Goal: Task Accomplishment & Management: Complete application form

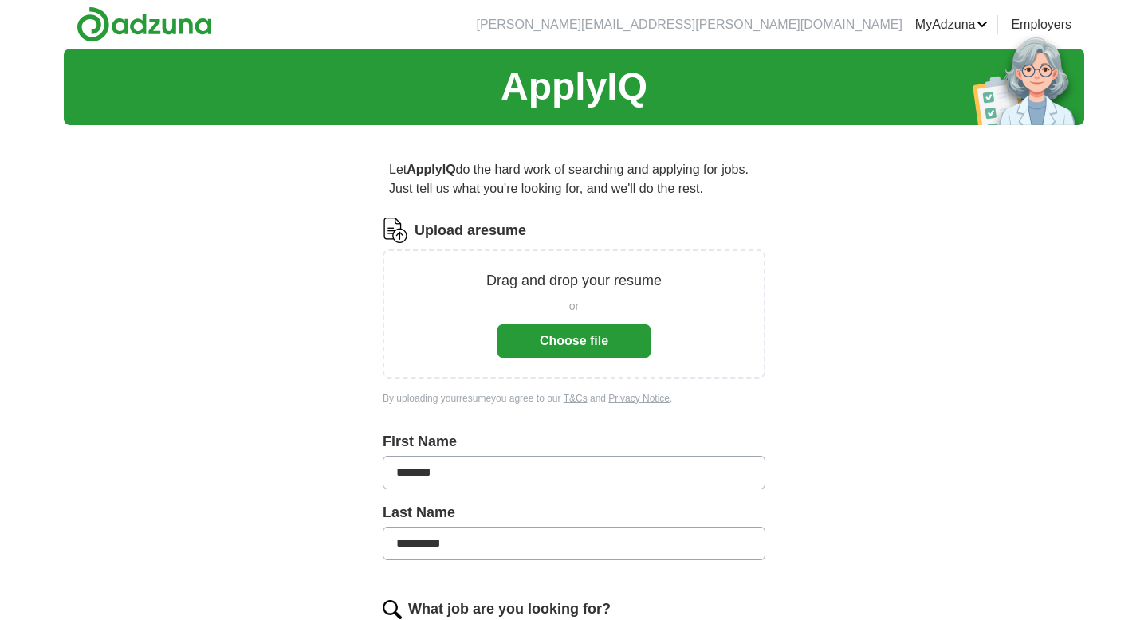
click at [574, 348] on button "Choose file" at bounding box center [573, 340] width 153 height 33
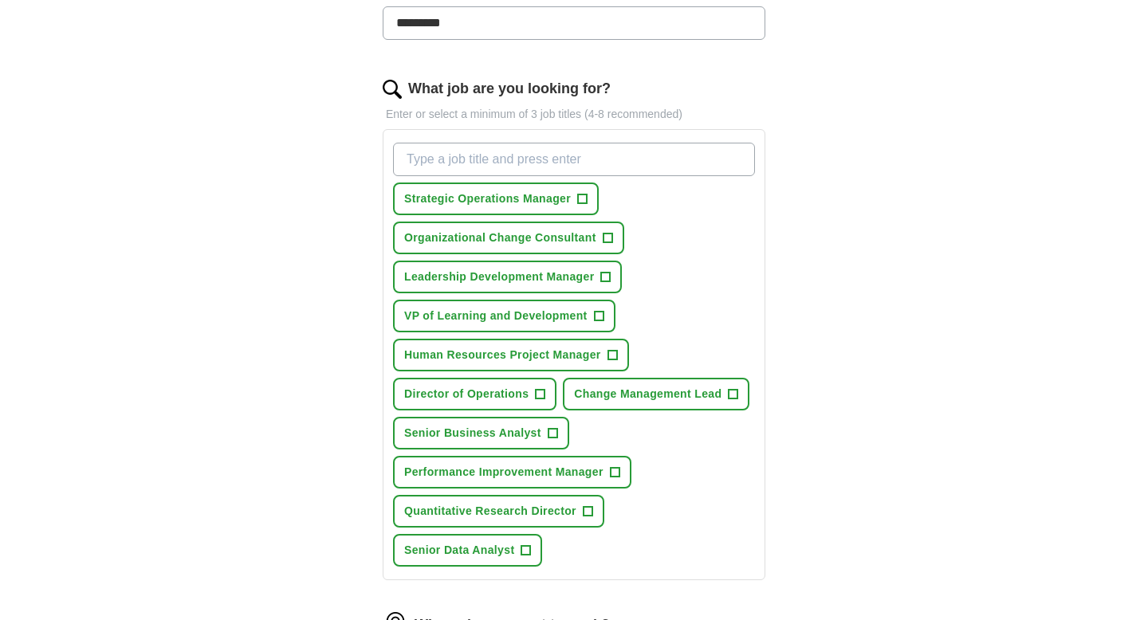
scroll to position [478, 0]
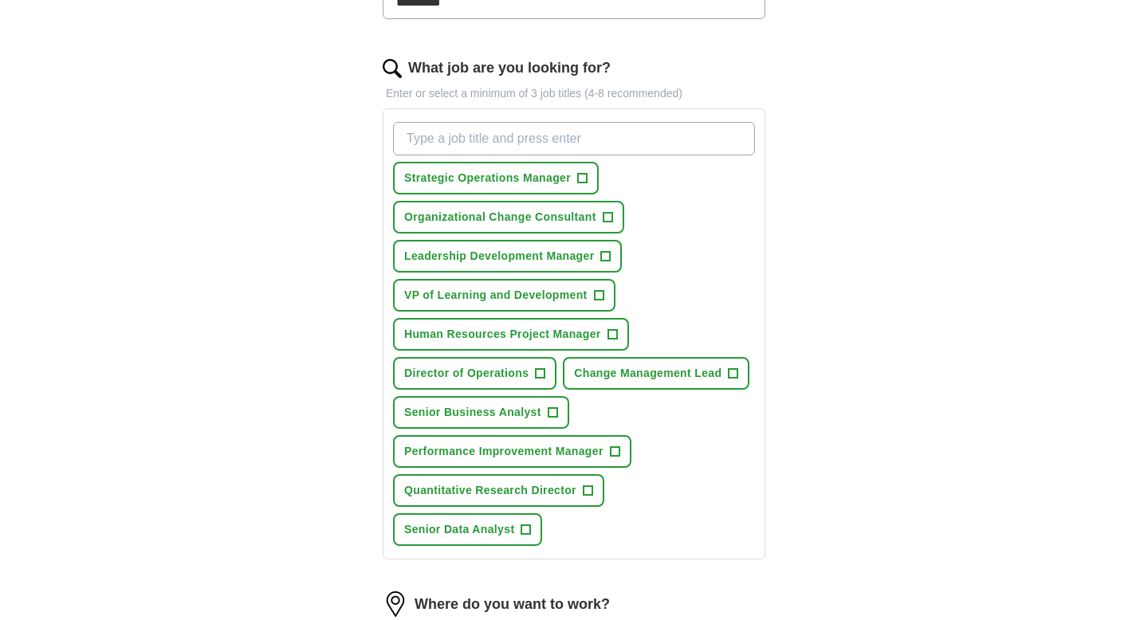
click at [572, 138] on input "What job are you looking for?" at bounding box center [574, 138] width 362 height 33
type input "Business Analyst"
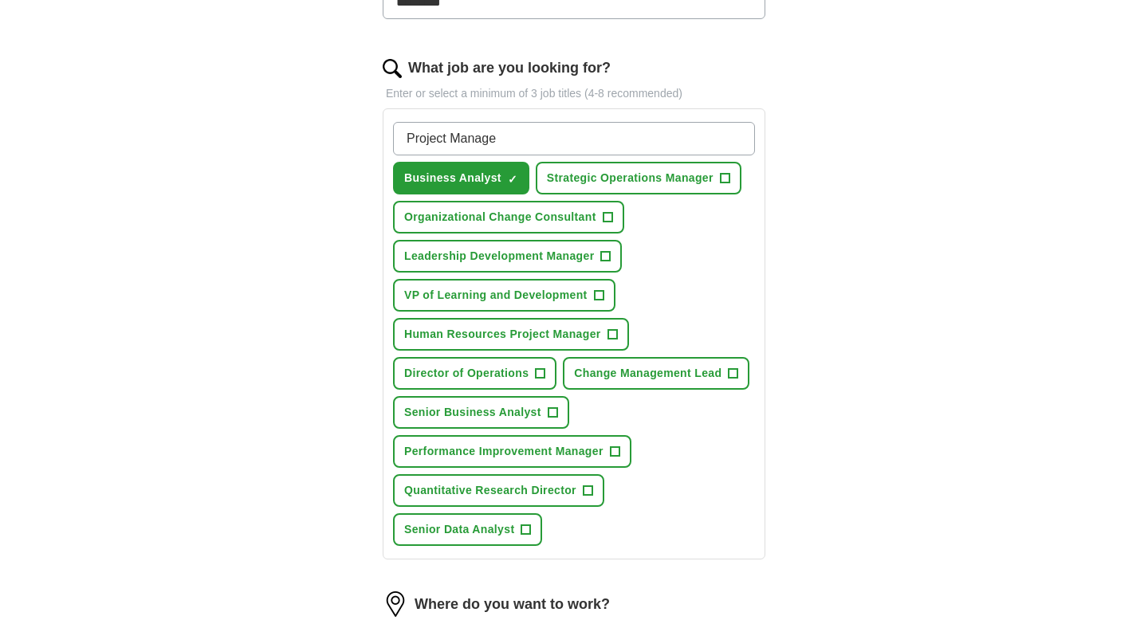
type input "Project Manager"
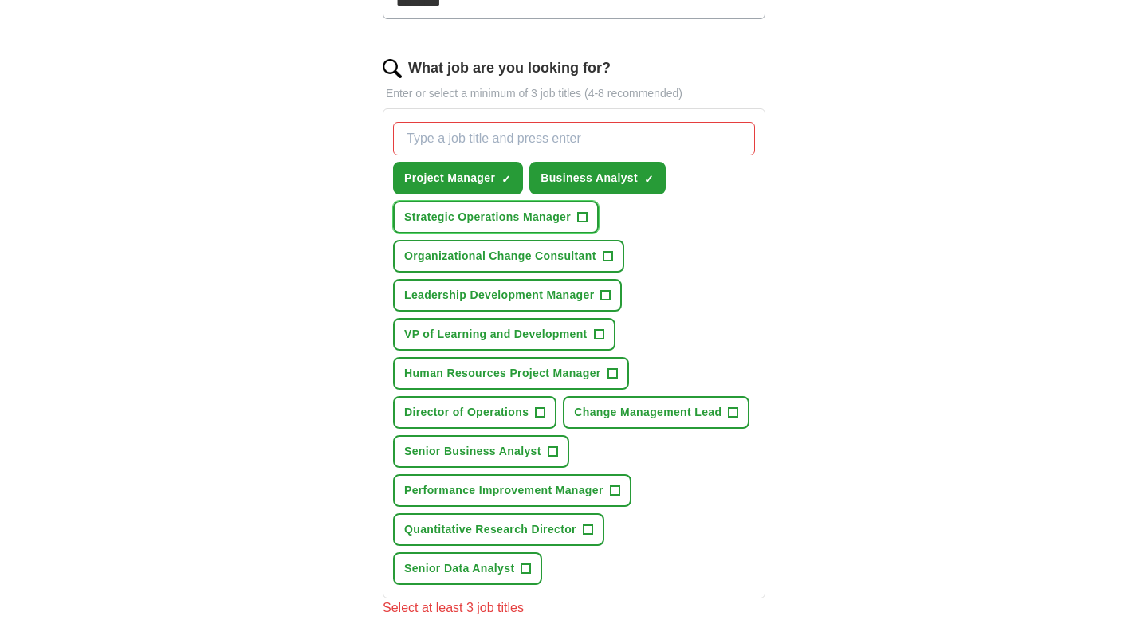
click at [585, 219] on span "+" at bounding box center [582, 217] width 10 height 13
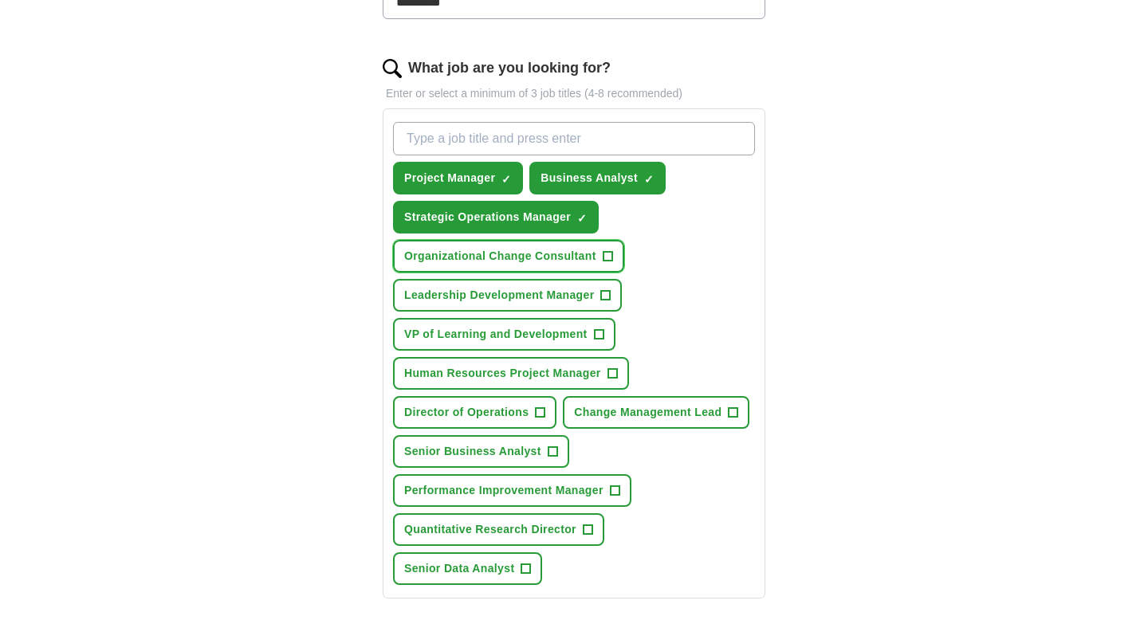
click at [603, 254] on span "+" at bounding box center [608, 256] width 10 height 13
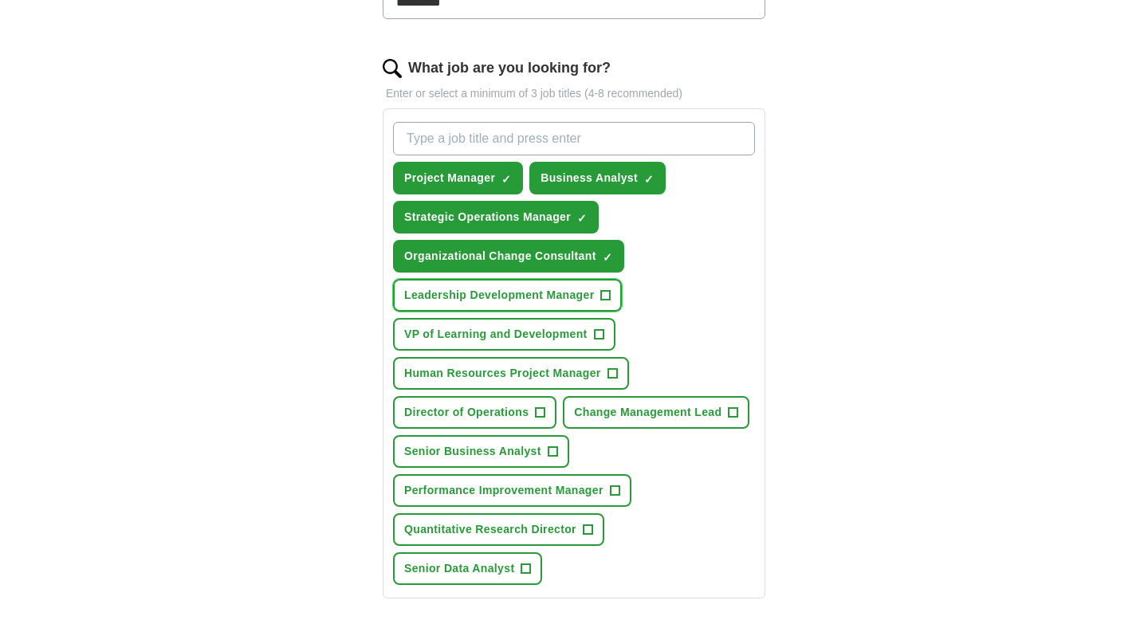
click at [595, 307] on button "Leadership Development Manager +" at bounding box center [507, 295] width 229 height 33
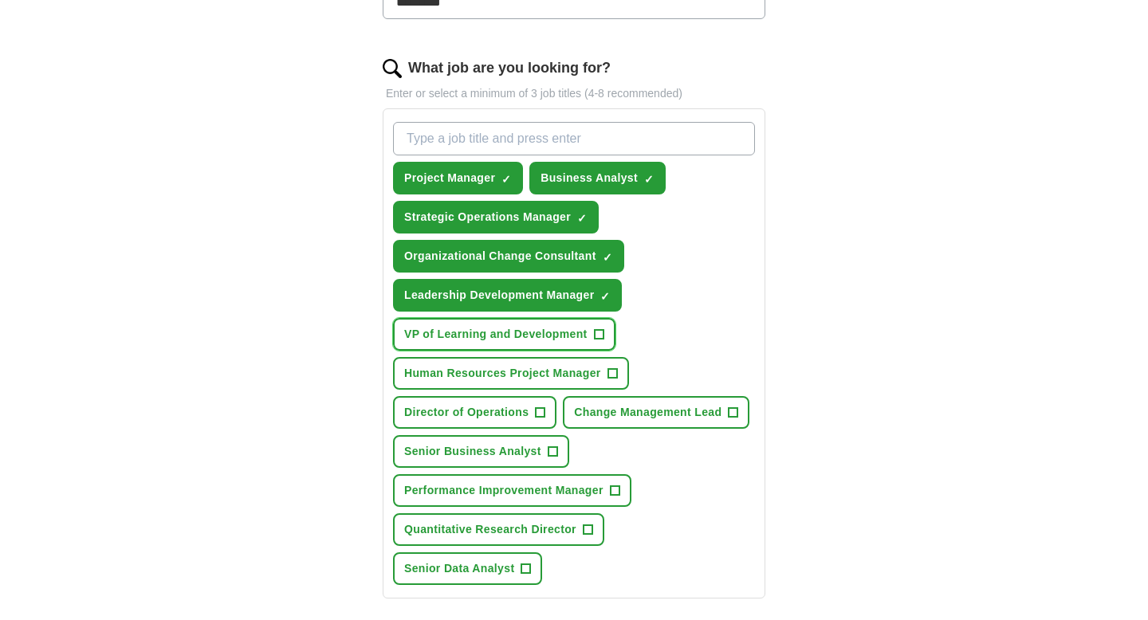
click at [588, 336] on button "VP of Learning and Development +" at bounding box center [504, 334] width 222 height 33
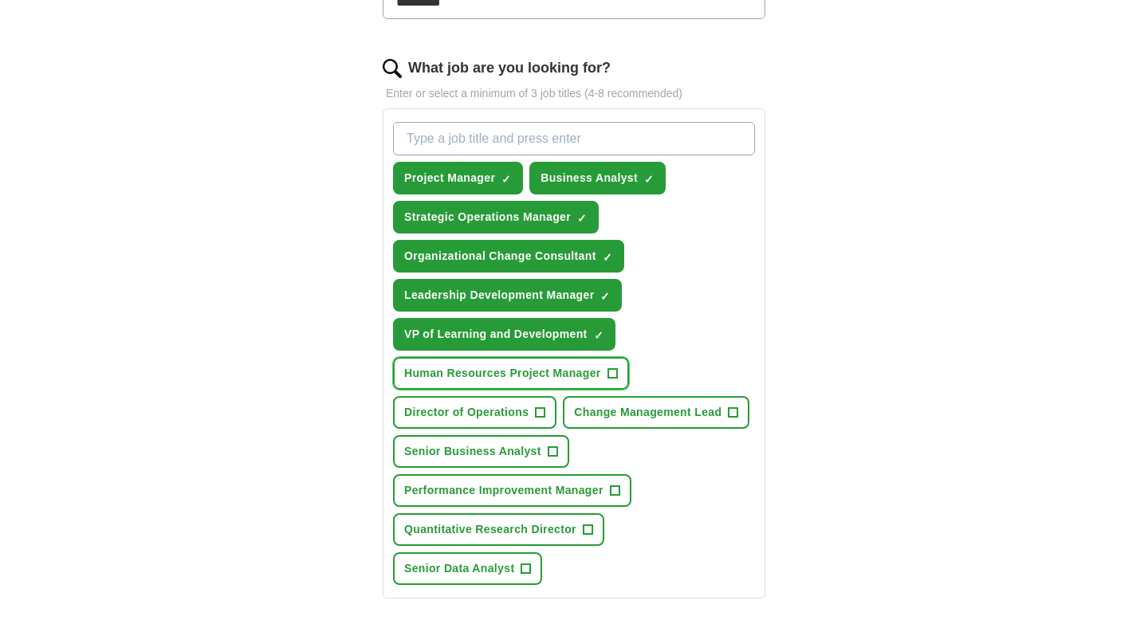
click at [589, 376] on span "Human Resources Project Manager" at bounding box center [502, 373] width 197 height 17
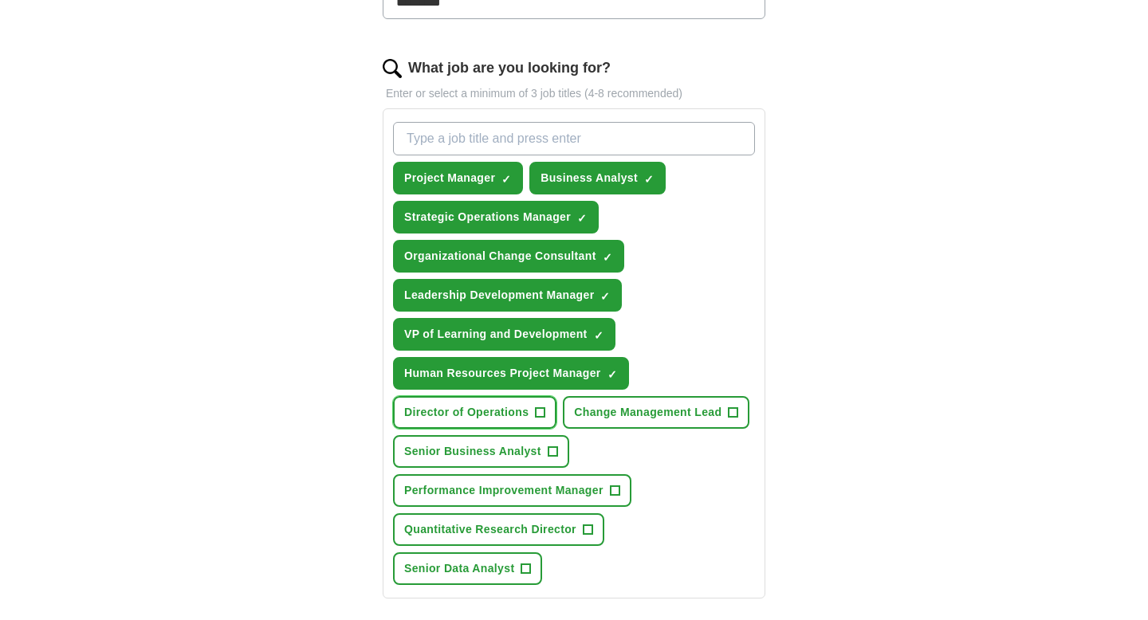
click at [520, 417] on span "Director of Operations" at bounding box center [466, 412] width 124 height 17
click at [697, 419] on span "Change Management Lead" at bounding box center [647, 412] width 147 height 17
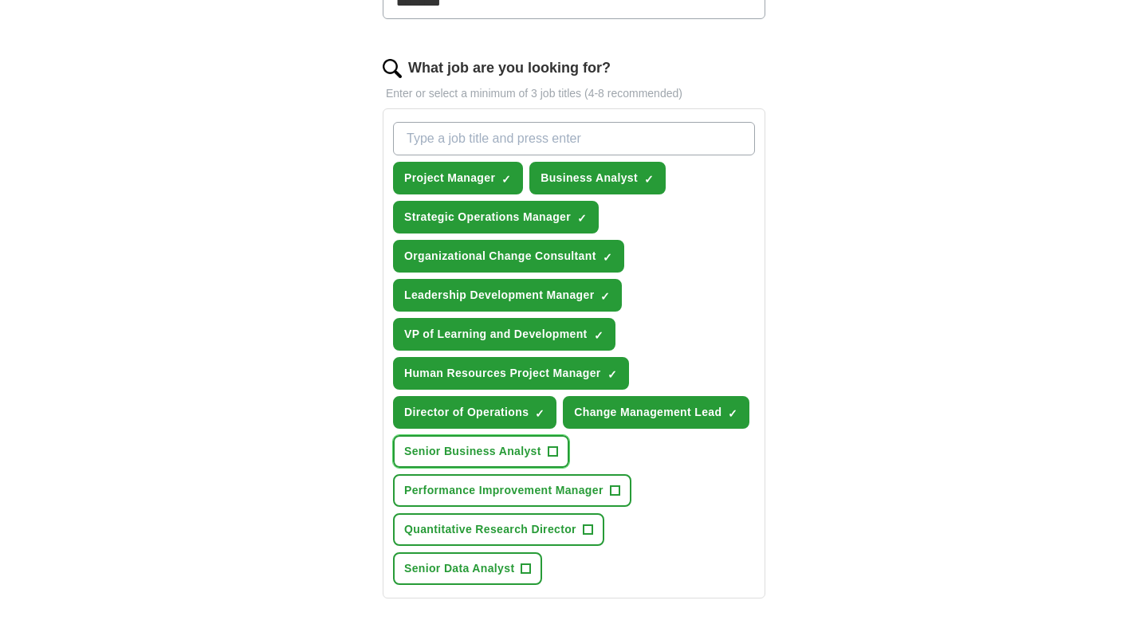
click at [532, 454] on span "Senior Business Analyst" at bounding box center [472, 451] width 137 height 17
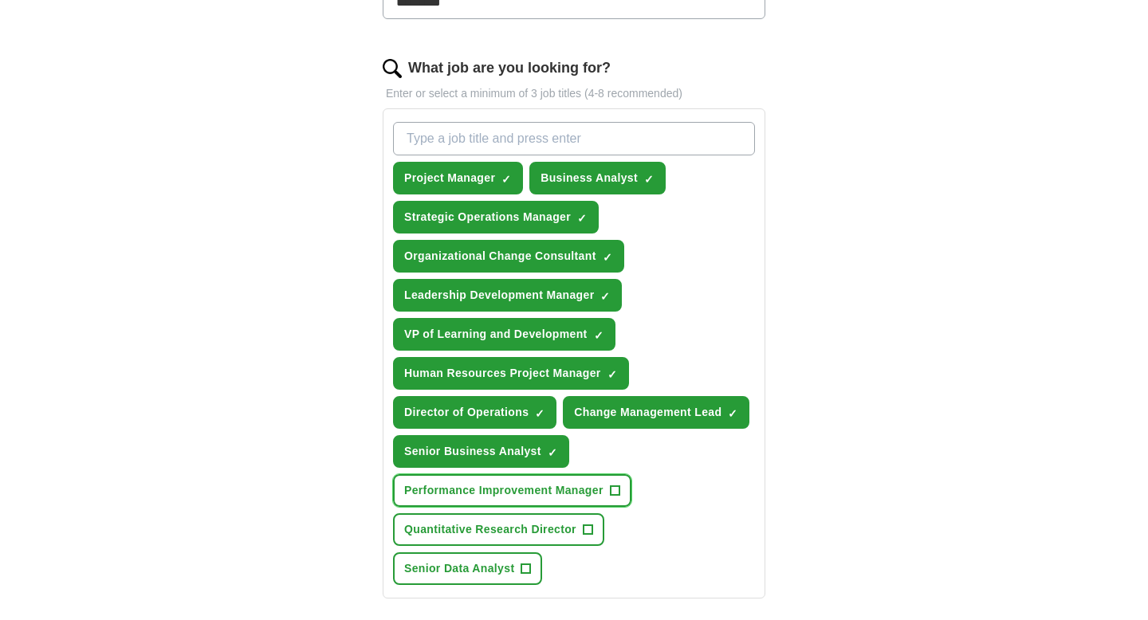
click at [556, 478] on button "Performance Improvement Manager +" at bounding box center [512, 490] width 238 height 33
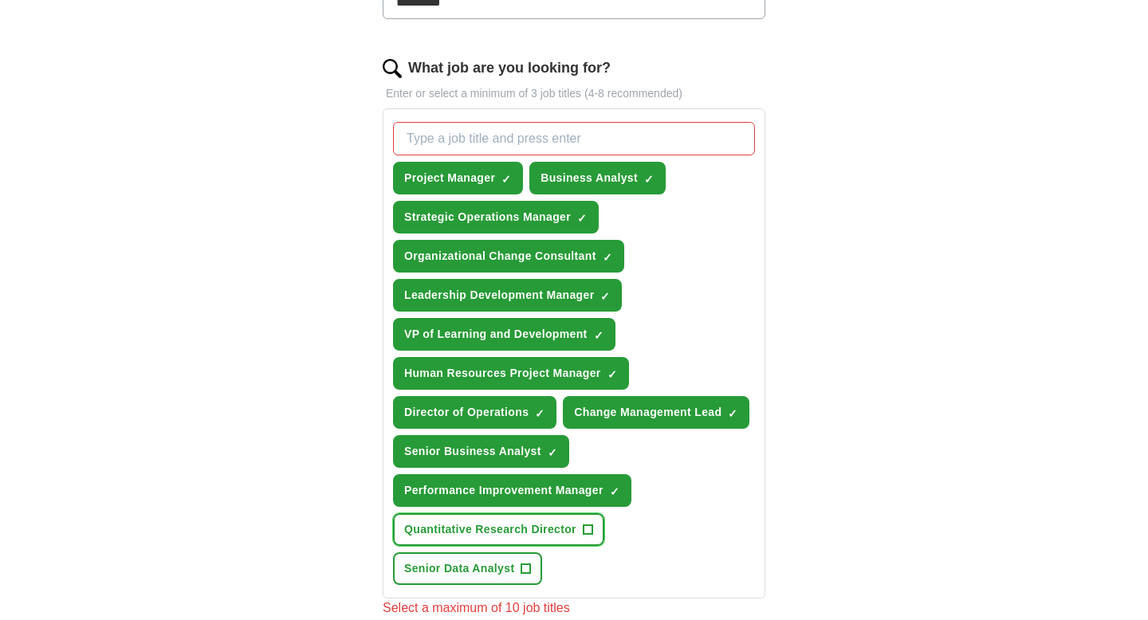
click at [540, 506] on span "Quantitative Research Director" at bounding box center [490, 529] width 172 height 17
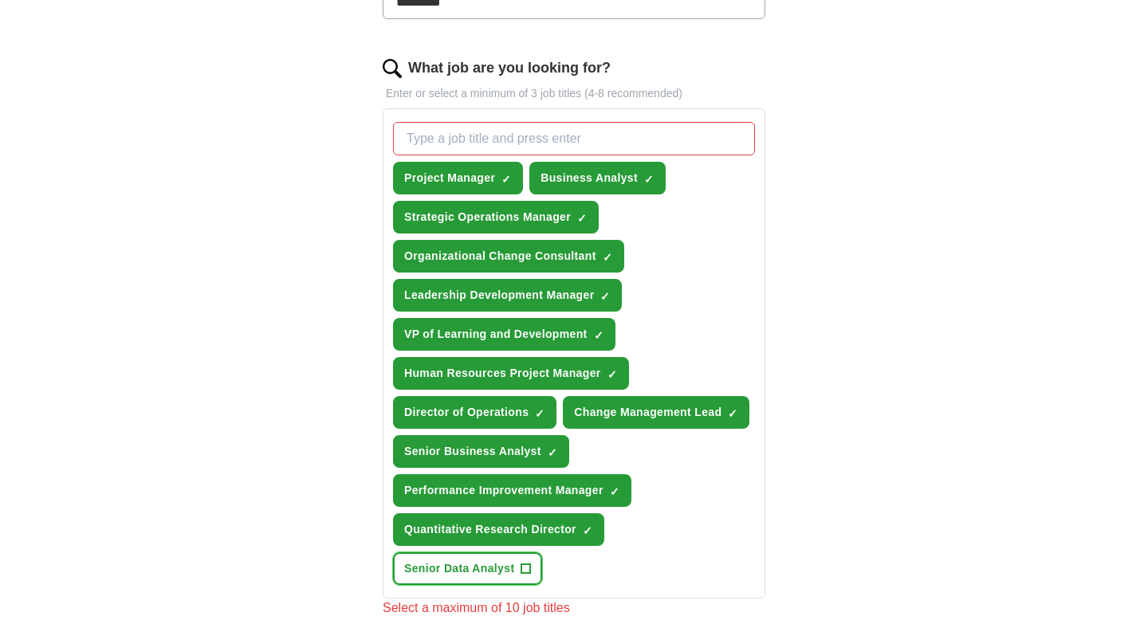
click at [505, 506] on span "Senior Data Analyst" at bounding box center [459, 568] width 110 height 17
click at [0, 0] on span "×" at bounding box center [0, 0] width 0 height 0
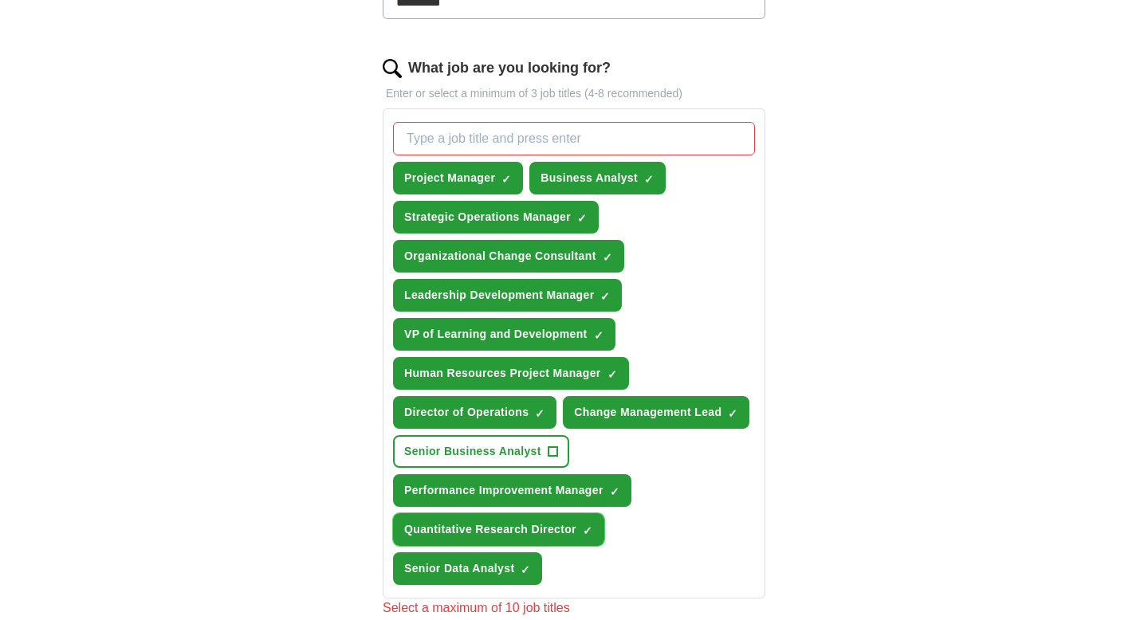
click at [0, 0] on span "×" at bounding box center [0, 0] width 0 height 0
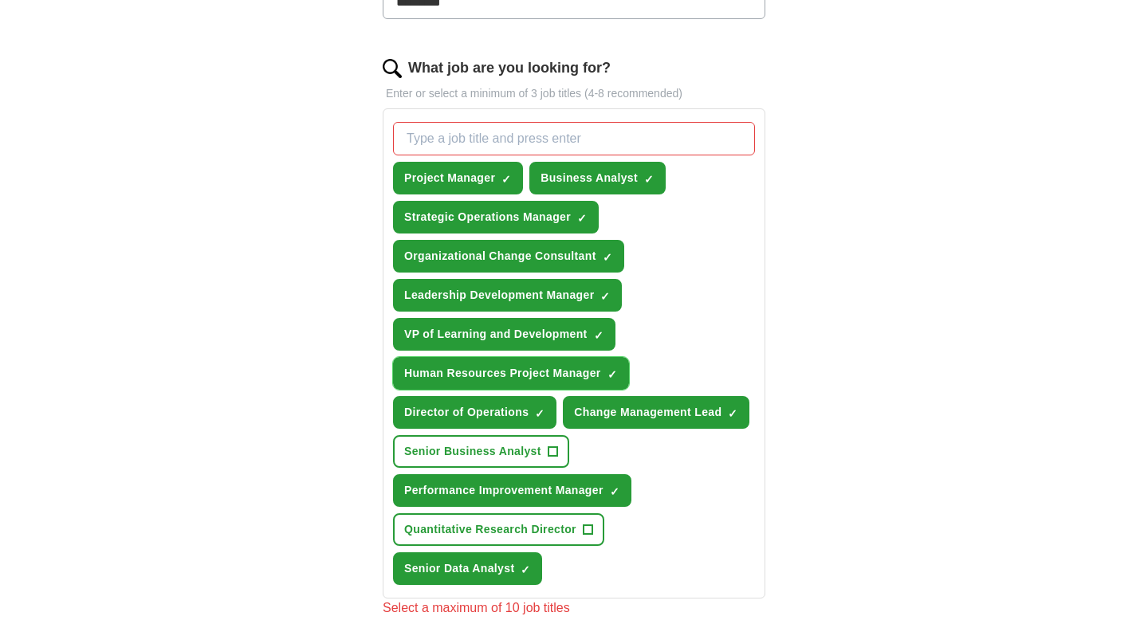
click at [0, 0] on span "×" at bounding box center [0, 0] width 0 height 0
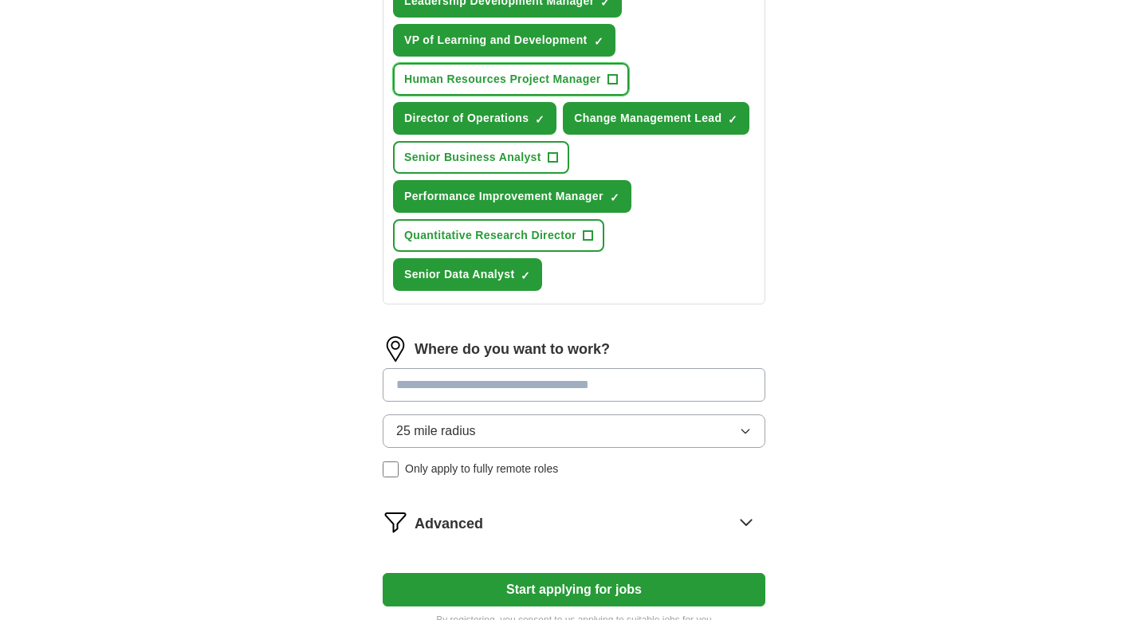
scroll to position [778, 0]
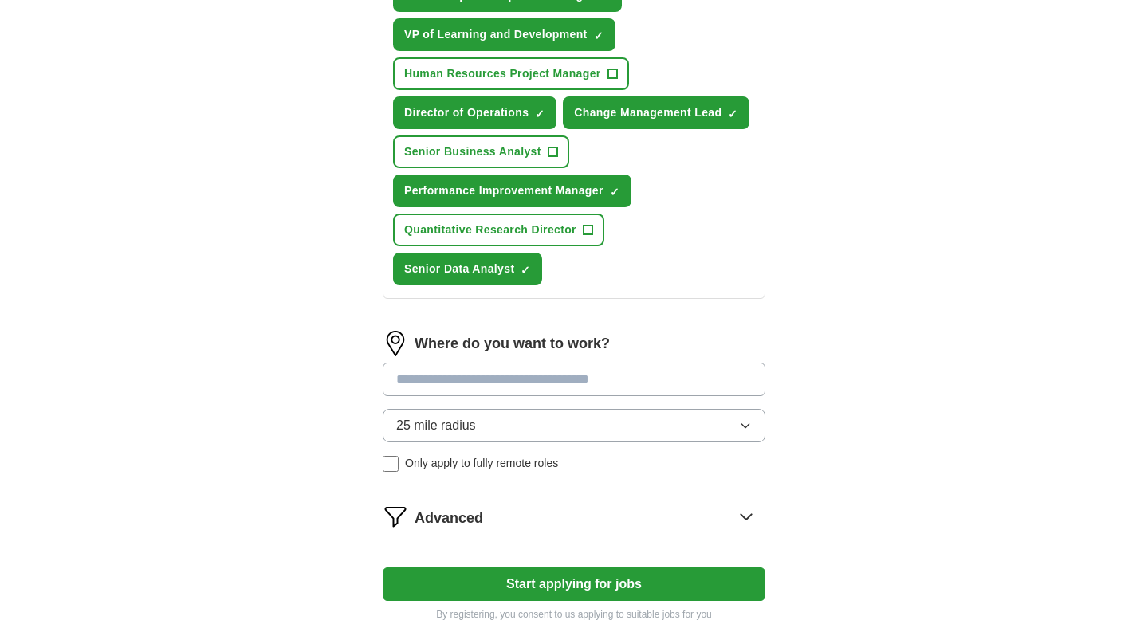
click at [556, 385] on input at bounding box center [574, 379] width 383 height 33
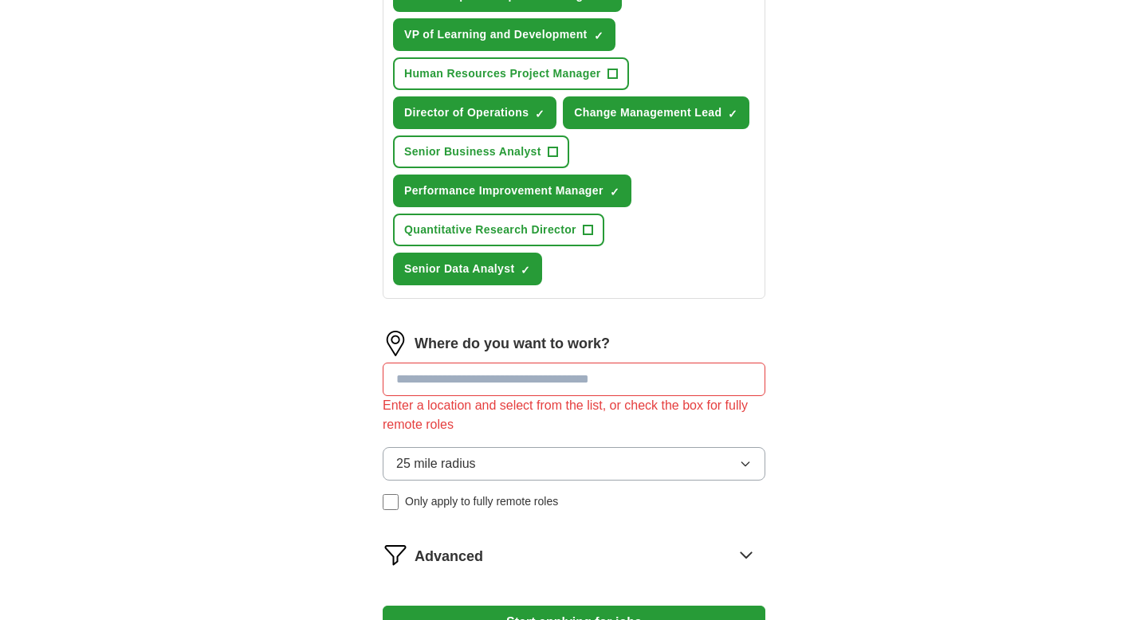
click at [695, 428] on div "Where do you want to work? Enter a location and select from the list, or check …" at bounding box center [574, 427] width 383 height 192
click at [583, 386] on input at bounding box center [574, 379] width 383 height 33
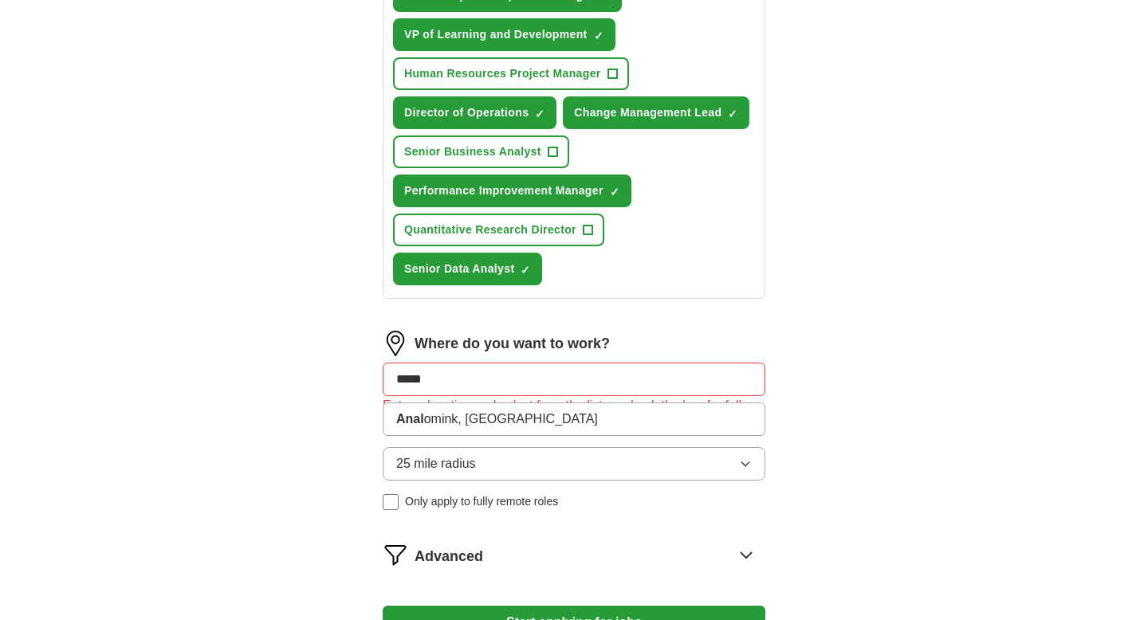
type input "******"
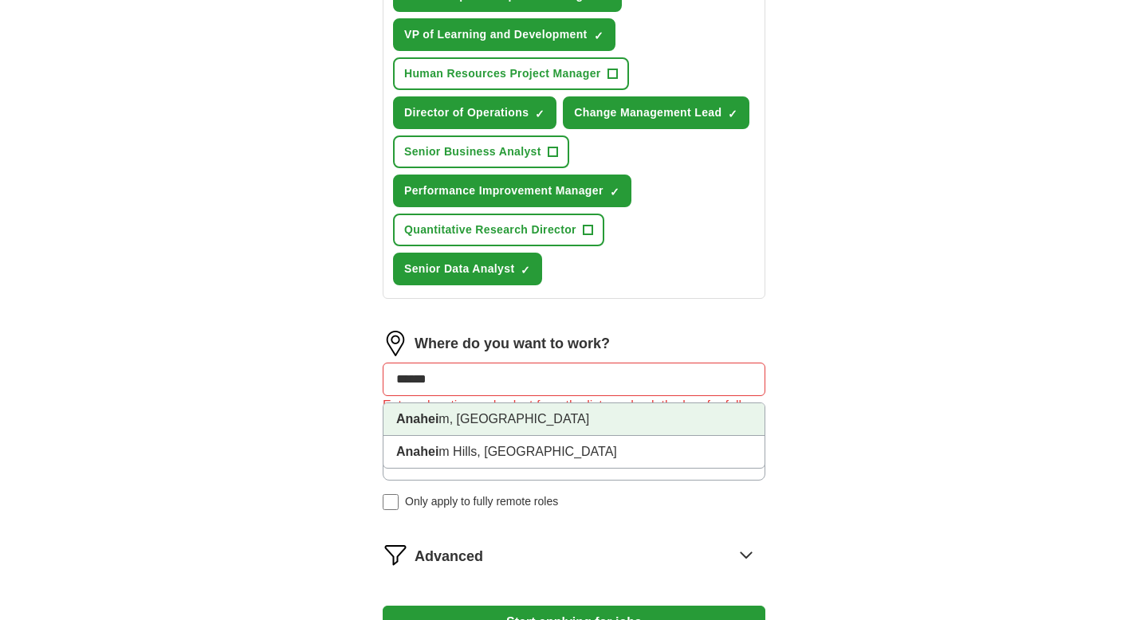
click at [571, 421] on li "[PERSON_NAME], [GEOGRAPHIC_DATA]" at bounding box center [573, 419] width 381 height 33
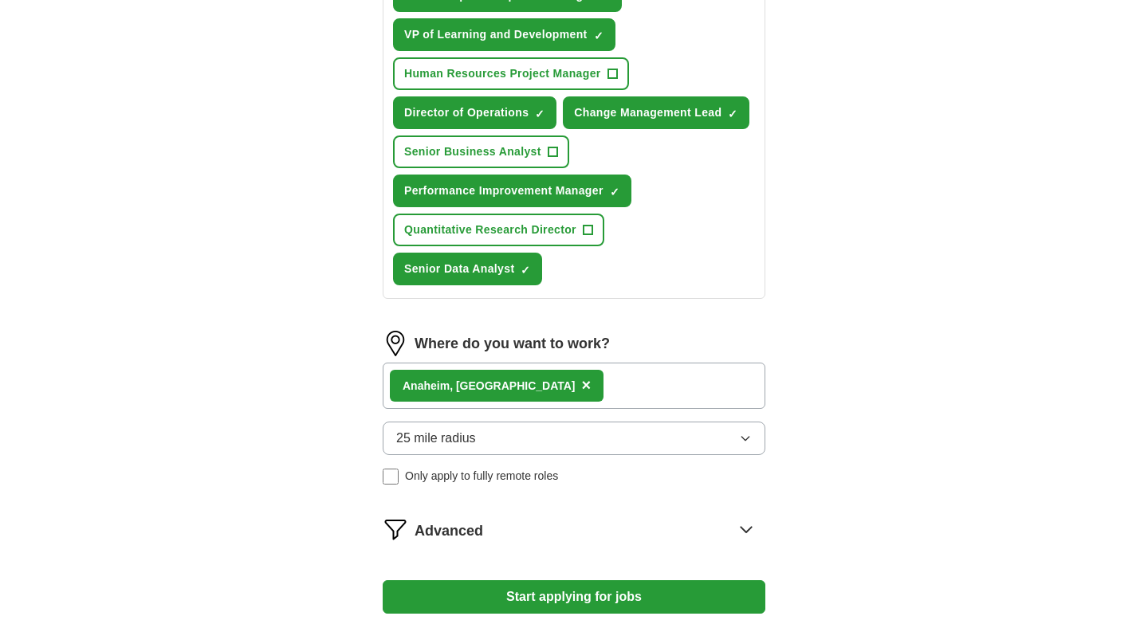
click at [447, 450] on button "25 mile radius" at bounding box center [574, 438] width 383 height 33
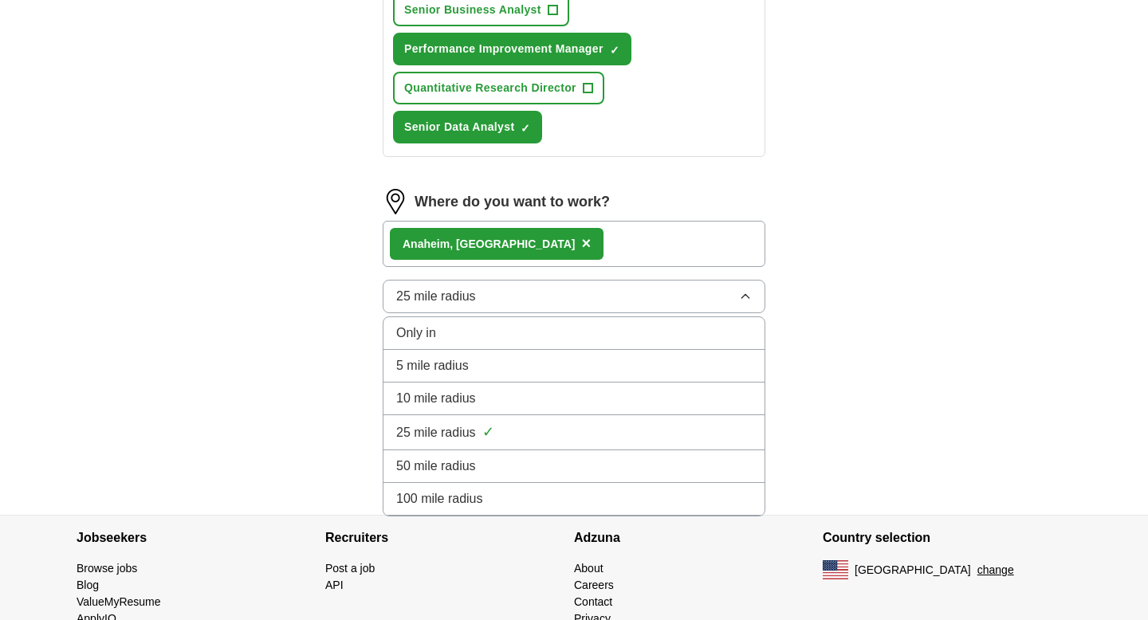
scroll to position [929, 0]
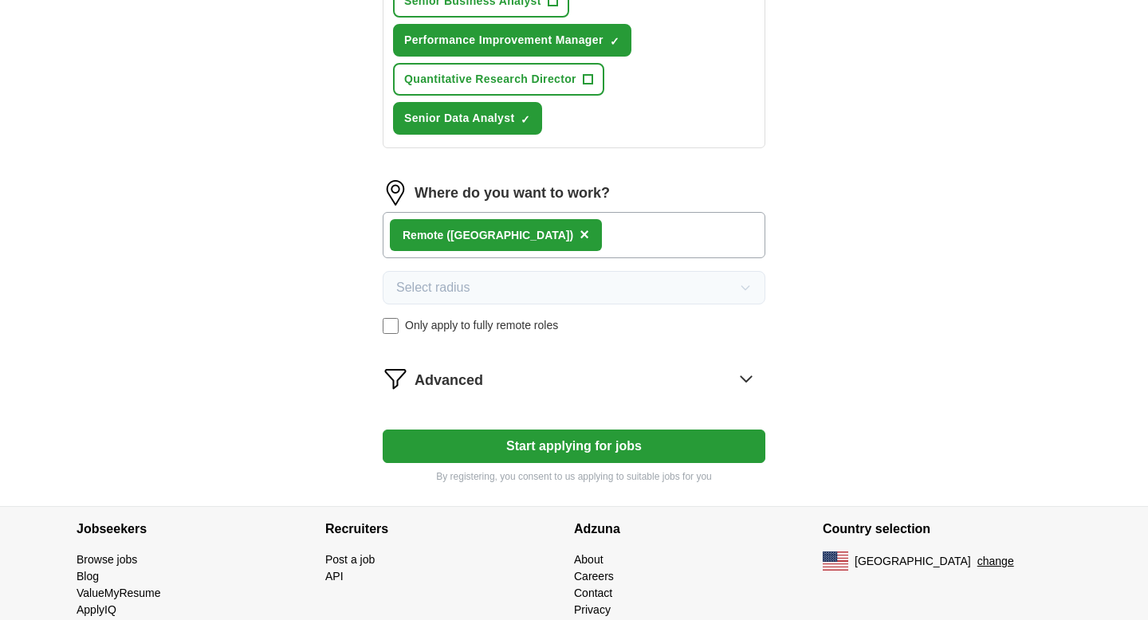
click at [529, 445] on button "Start applying for jobs" at bounding box center [574, 446] width 383 height 33
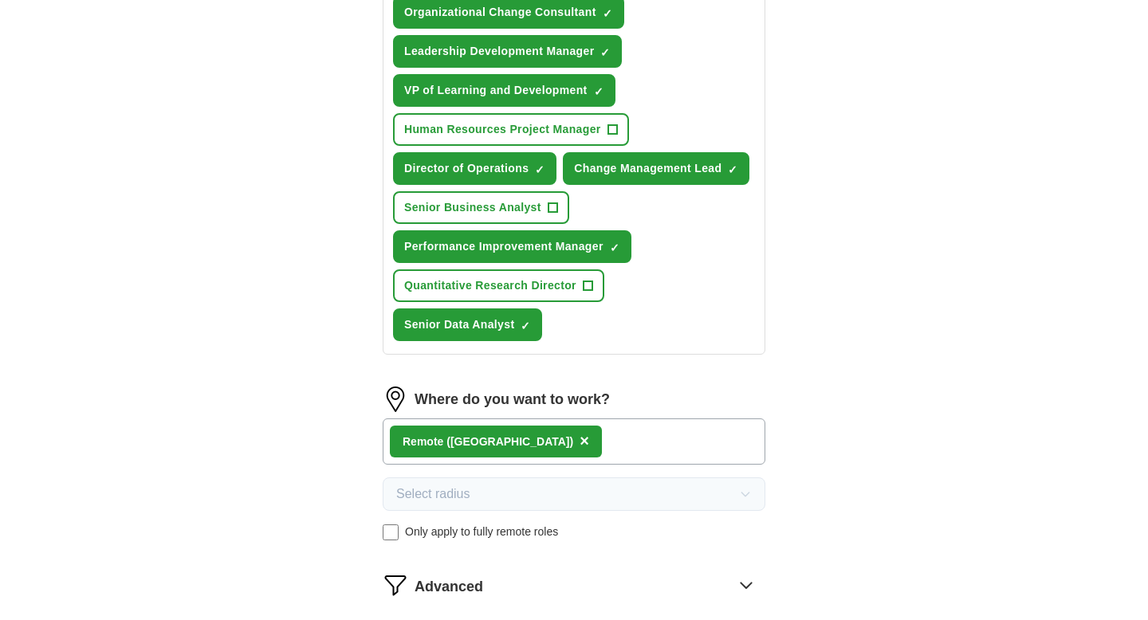
select select "**"
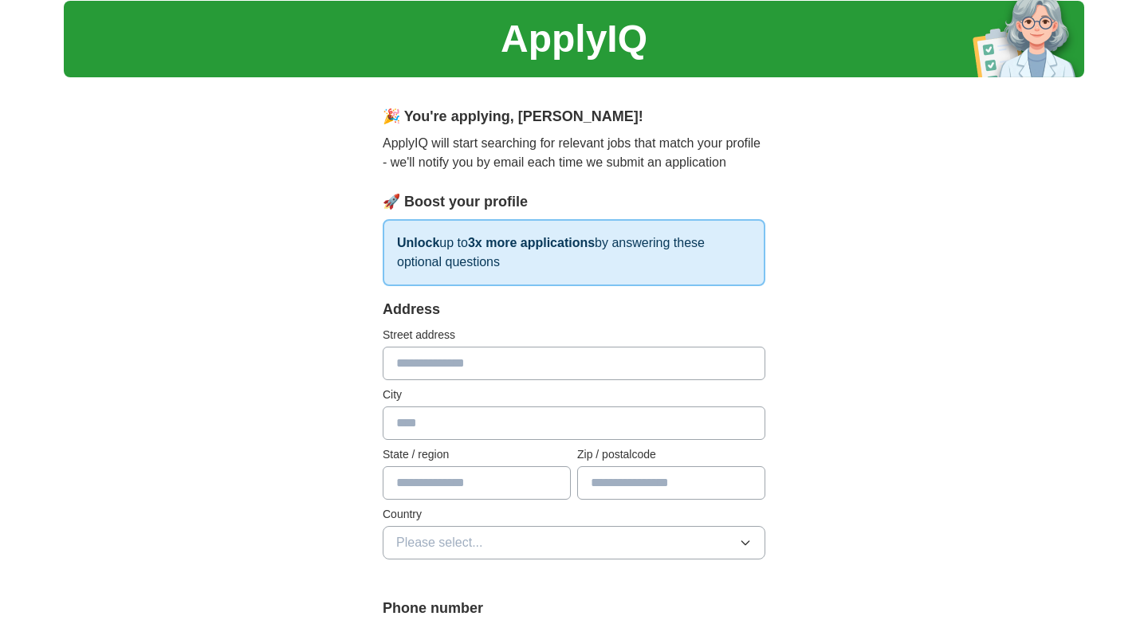
scroll to position [53, 0]
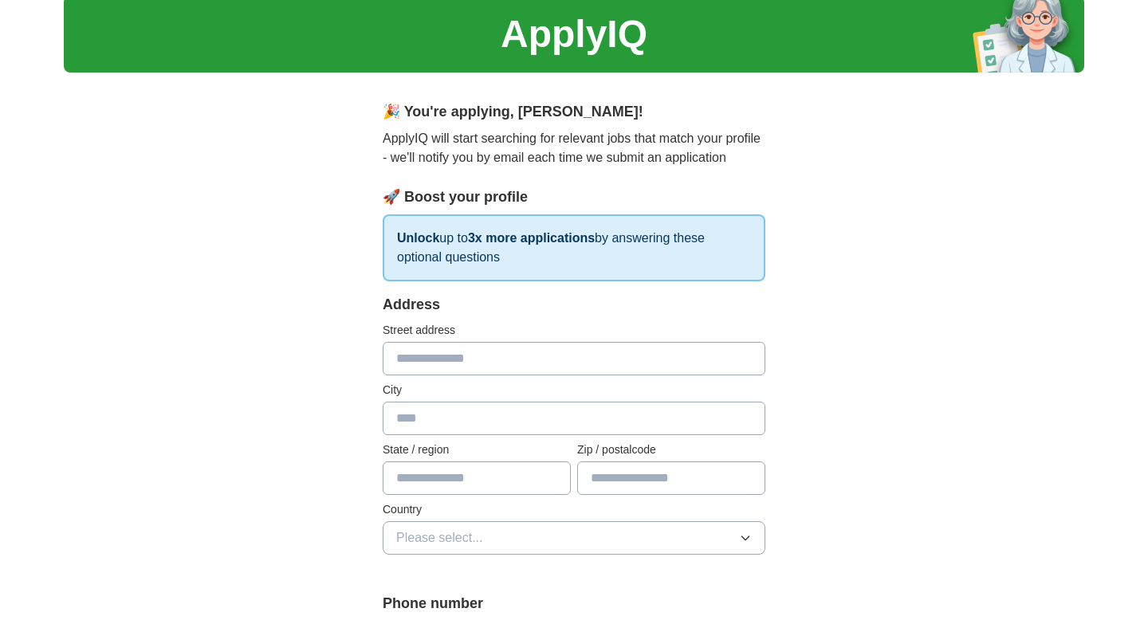
click at [454, 358] on input "text" at bounding box center [574, 358] width 383 height 33
type input "**********"
type input "**"
type input "*****"
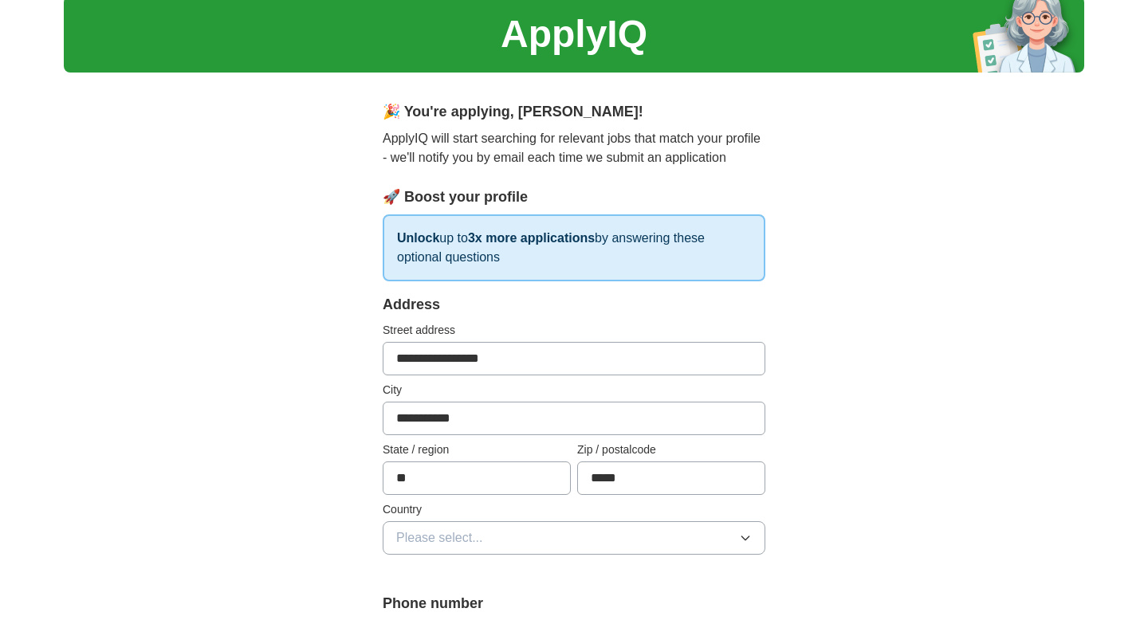
click at [481, 506] on span "Please select..." at bounding box center [439, 538] width 87 height 19
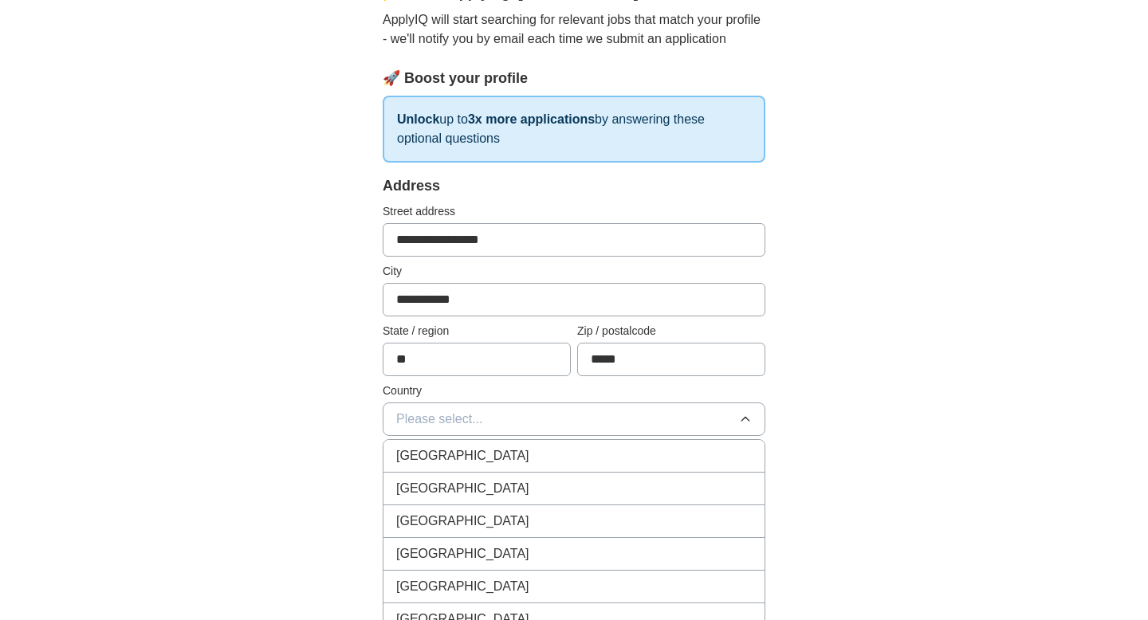
scroll to position [175, 0]
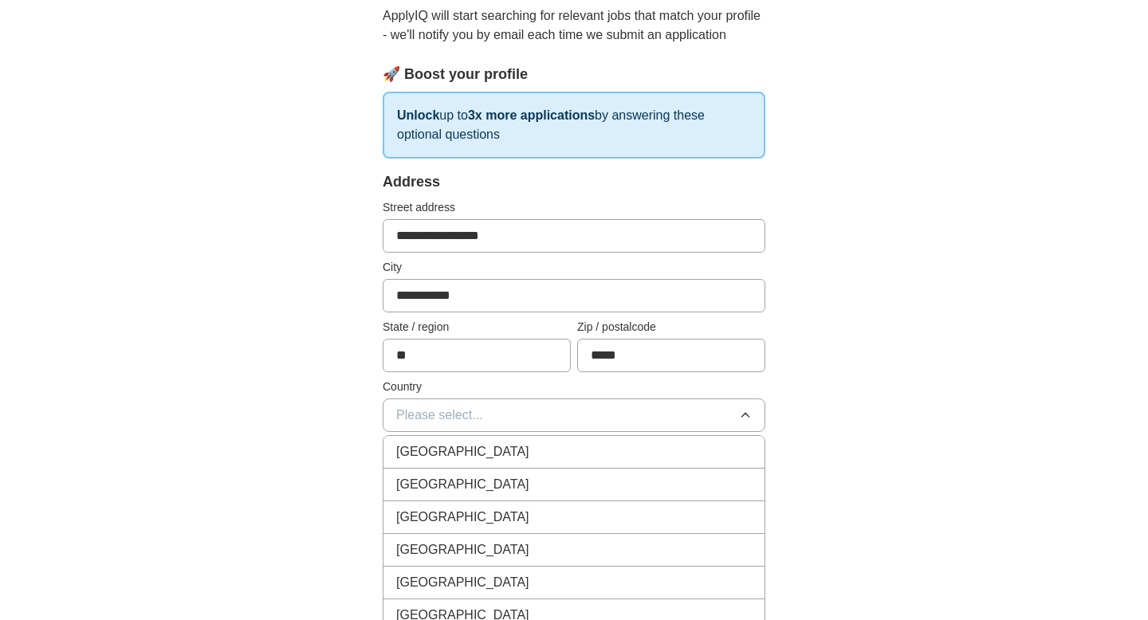
click at [484, 493] on div "[GEOGRAPHIC_DATA]" at bounding box center [574, 484] width 356 height 19
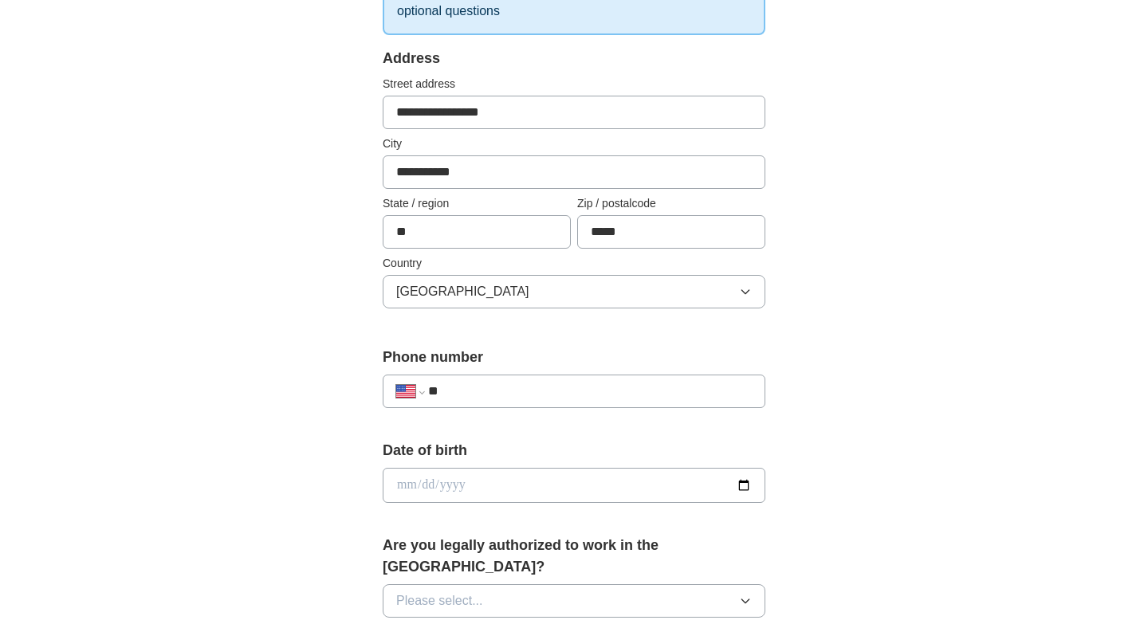
scroll to position [374, 0]
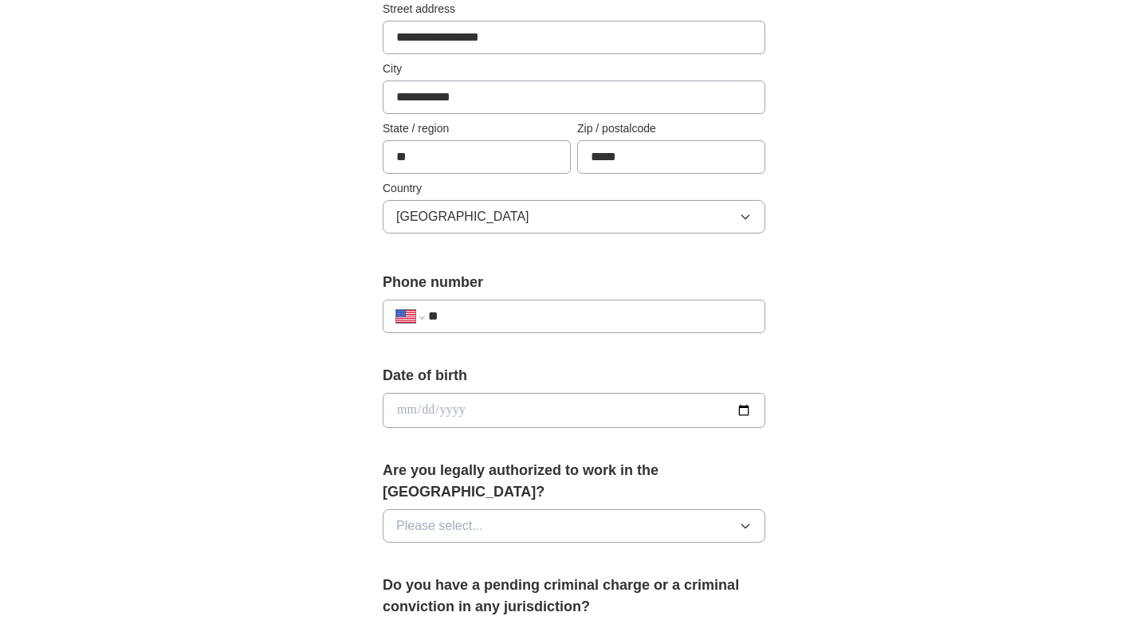
click at [492, 312] on input "**" at bounding box center [590, 316] width 324 height 19
type input "**********"
click at [454, 409] on input "date" at bounding box center [574, 410] width 383 height 35
click at [408, 417] on input "date" at bounding box center [574, 410] width 383 height 35
type input "**********"
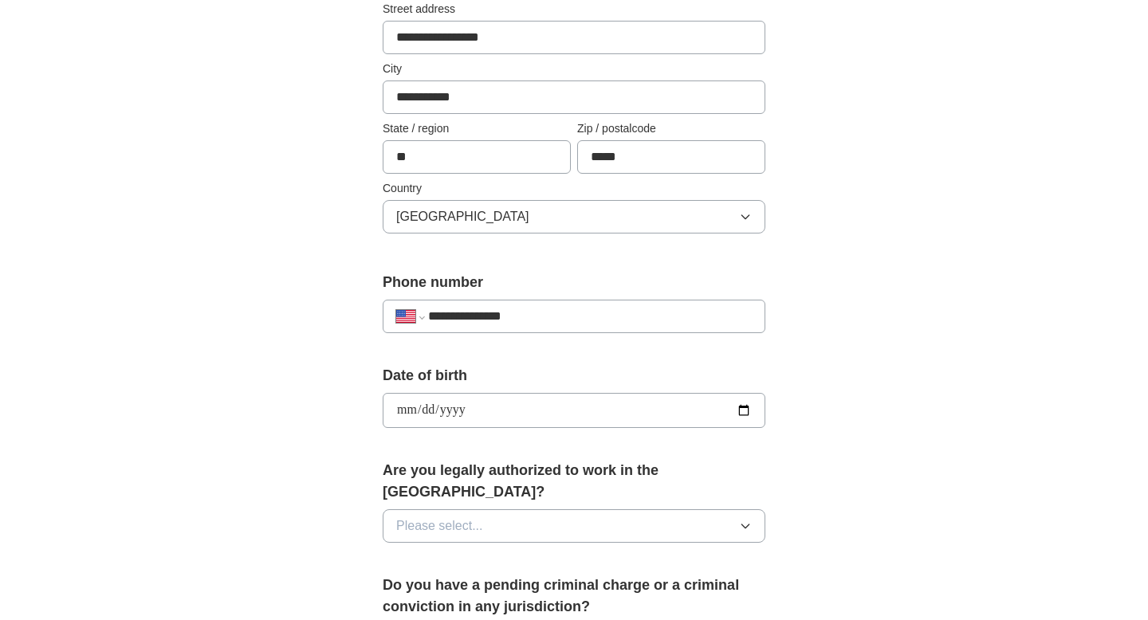
click at [442, 506] on button "Please select..." at bounding box center [574, 525] width 383 height 33
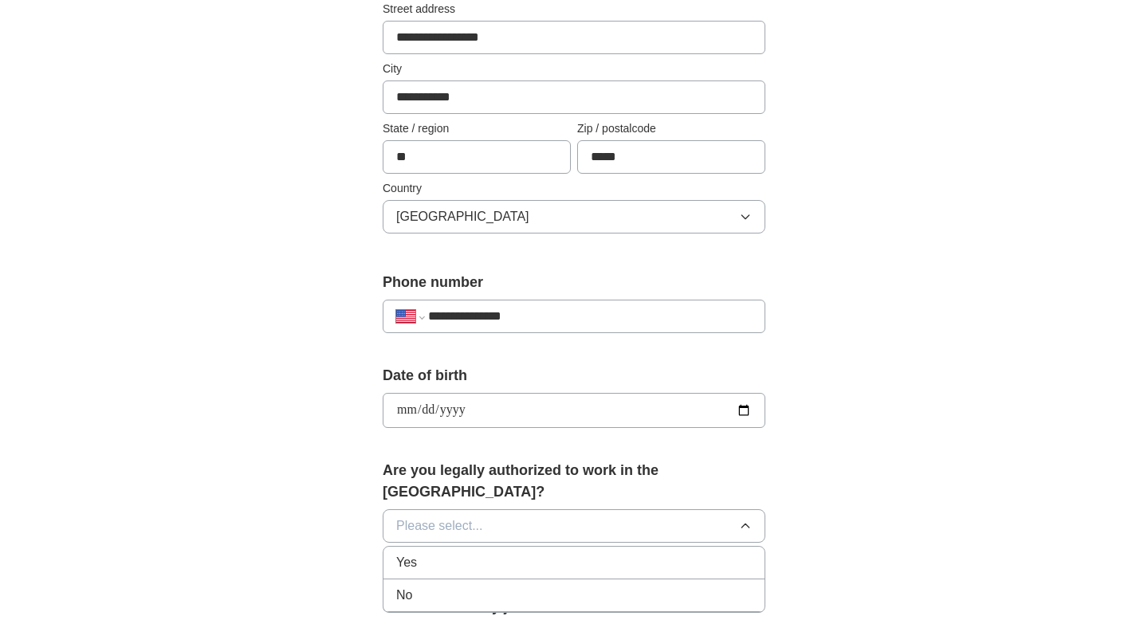
click at [433, 506] on div "Yes" at bounding box center [574, 562] width 356 height 19
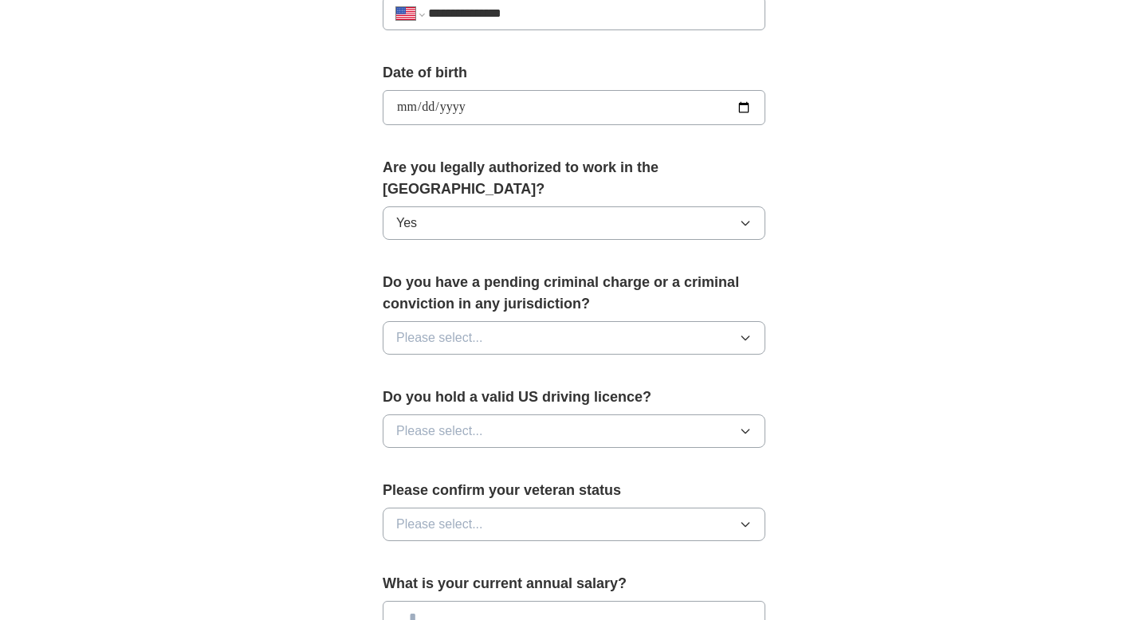
scroll to position [699, 0]
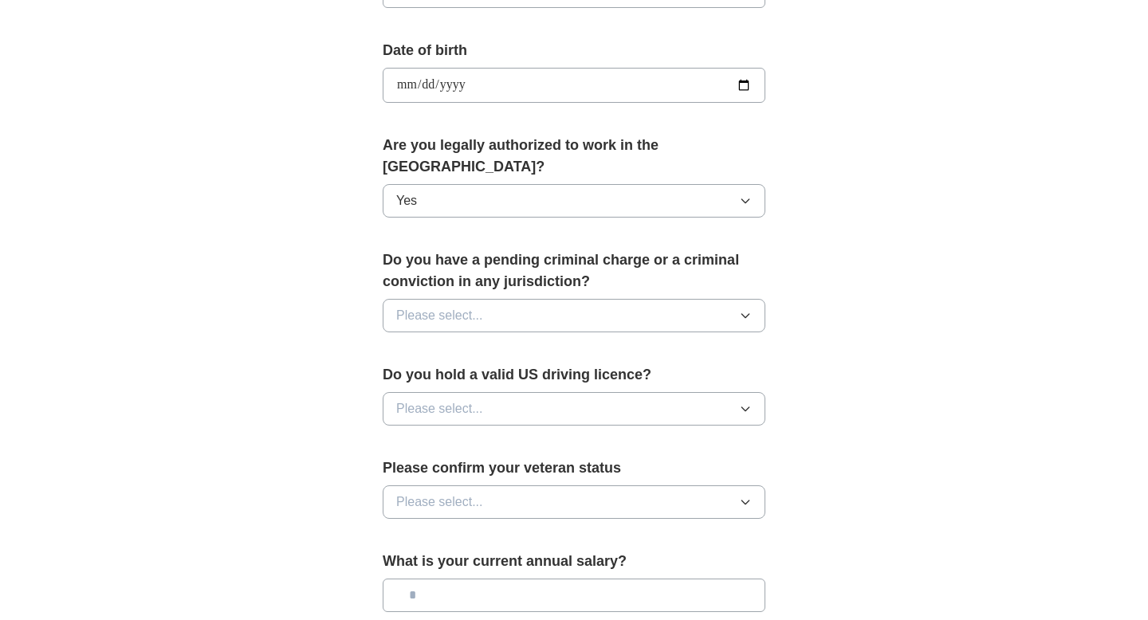
click at [480, 306] on span "Please select..." at bounding box center [439, 315] width 87 height 19
click at [449, 375] on div "No" at bounding box center [574, 384] width 356 height 19
click at [446, 399] on span "Please select..." at bounding box center [439, 408] width 87 height 19
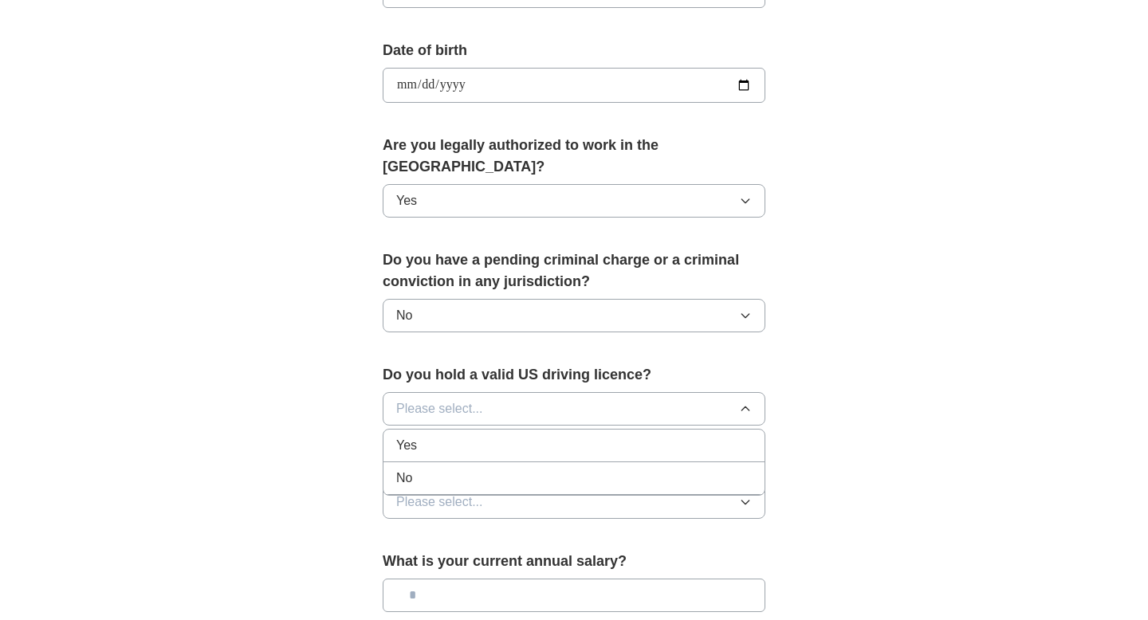
click at [439, 436] on div "Yes" at bounding box center [574, 445] width 356 height 19
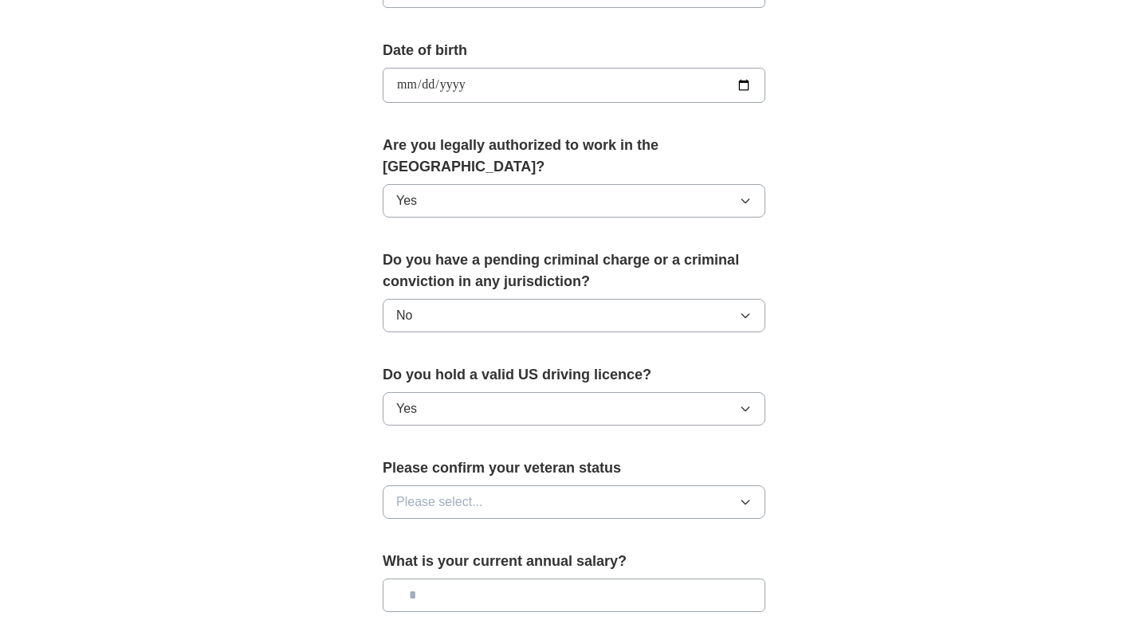
click at [419, 485] on button "Please select..." at bounding box center [574, 501] width 383 height 33
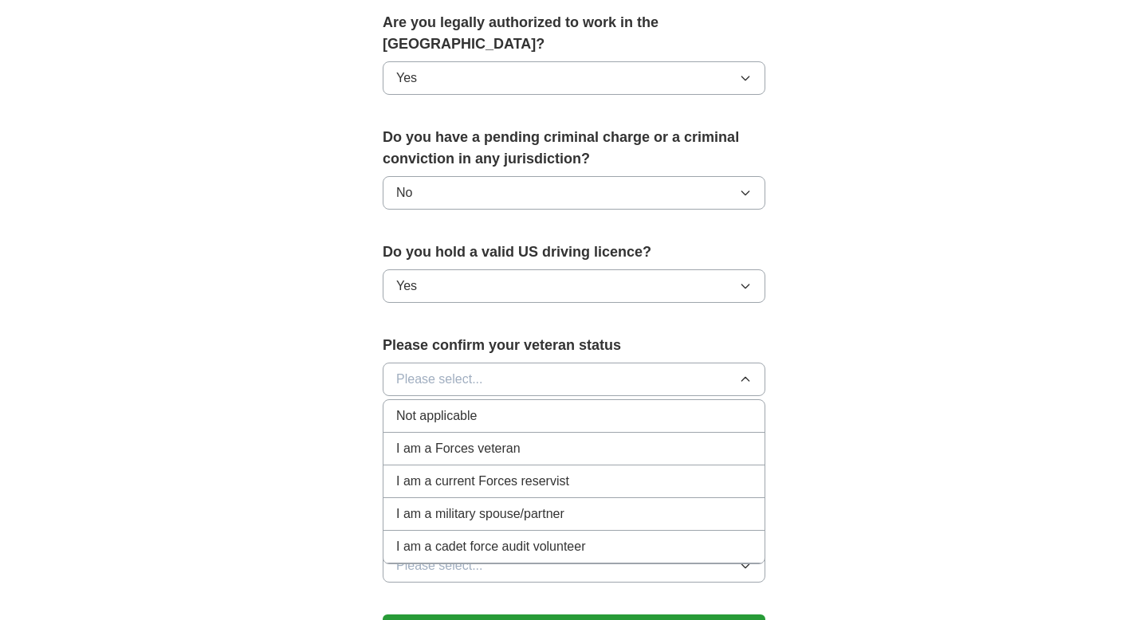
scroll to position [831, 0]
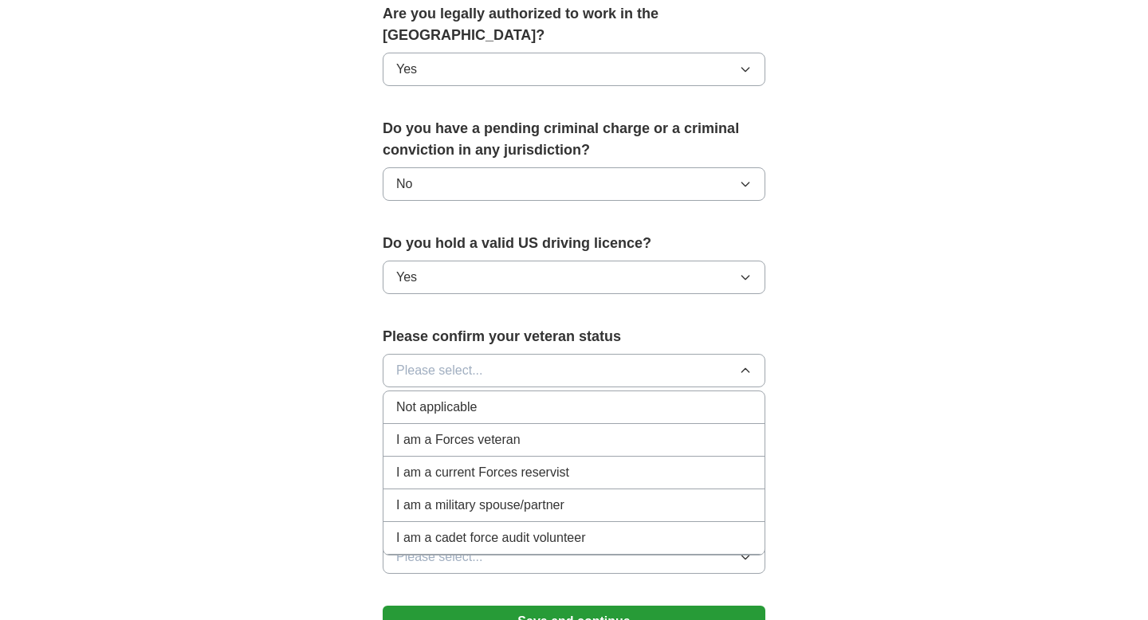
click at [455, 395] on li "Not applicable" at bounding box center [573, 407] width 381 height 33
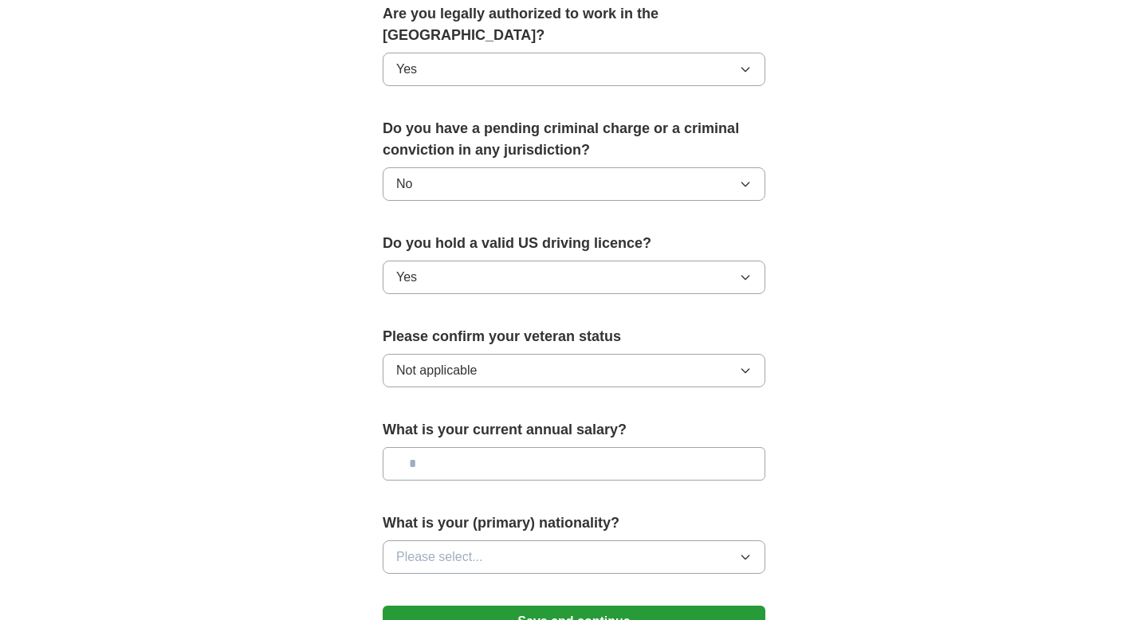
click at [443, 447] on input "text" at bounding box center [574, 463] width 383 height 33
type input "********"
click at [457, 506] on span "Please select..." at bounding box center [439, 557] width 87 height 19
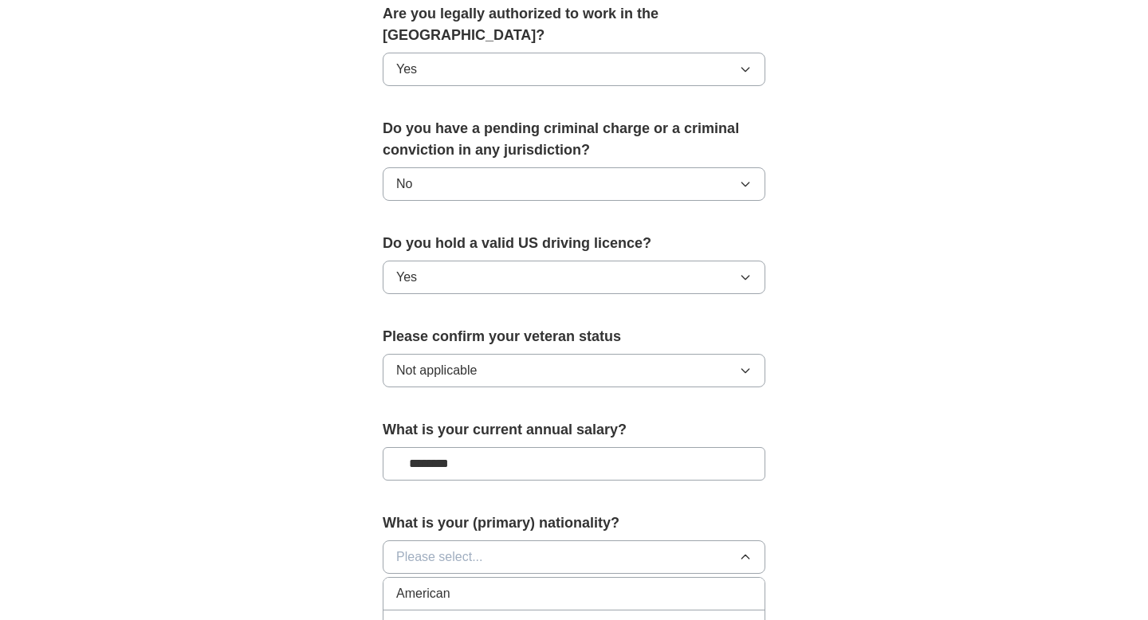
click at [450, 506] on li "American" at bounding box center [573, 594] width 381 height 33
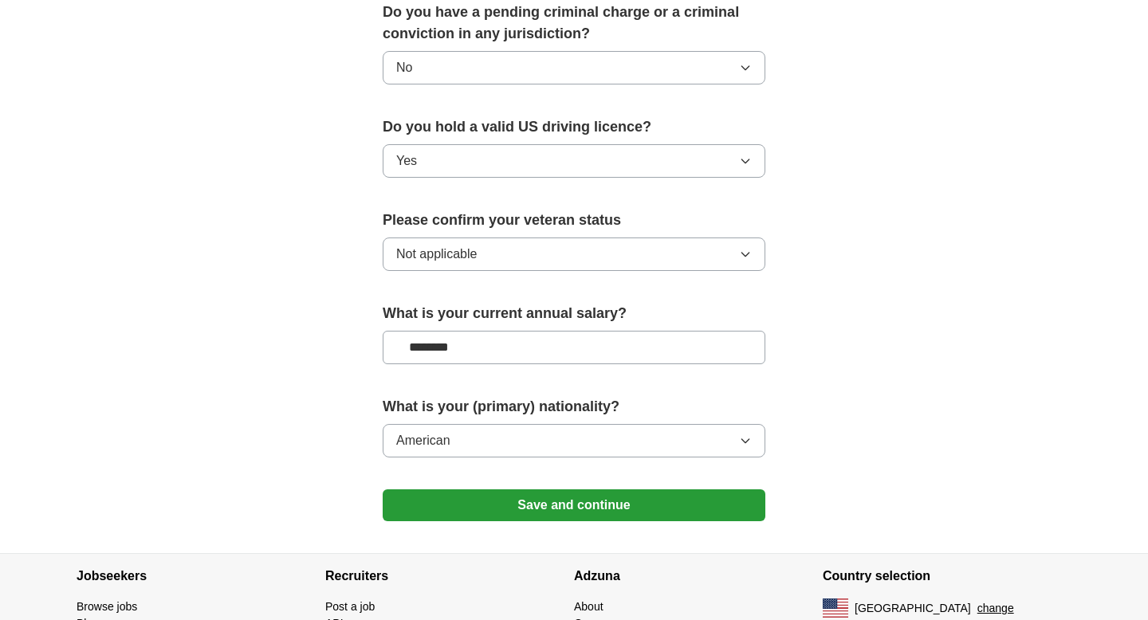
scroll to position [1020, 0]
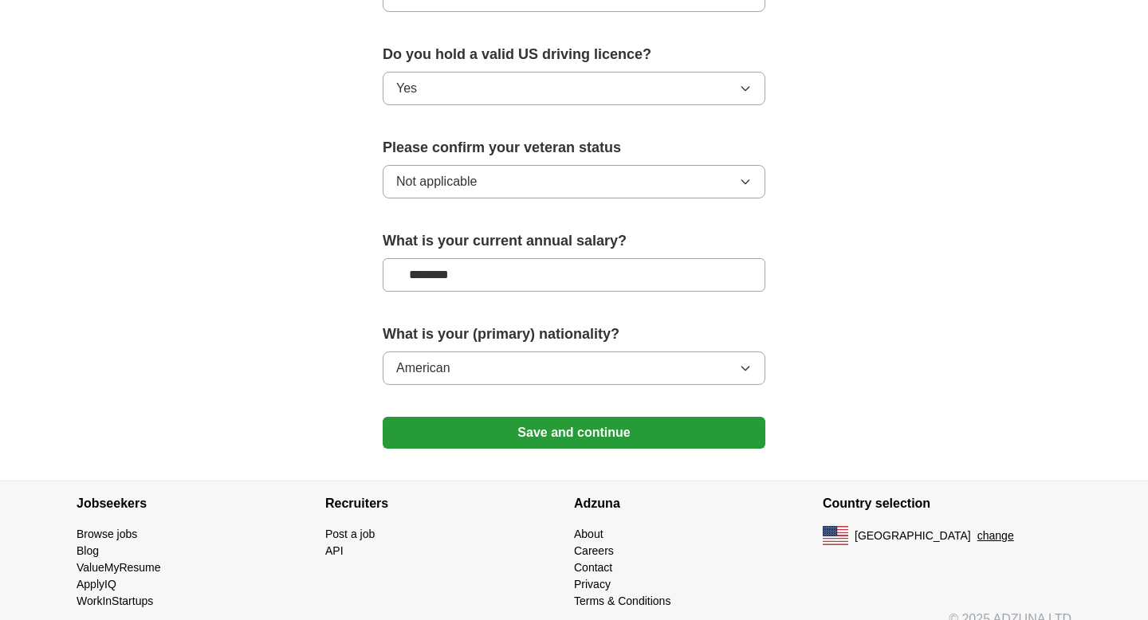
click at [521, 417] on button "Save and continue" at bounding box center [574, 433] width 383 height 32
